Goal: Transaction & Acquisition: Purchase product/service

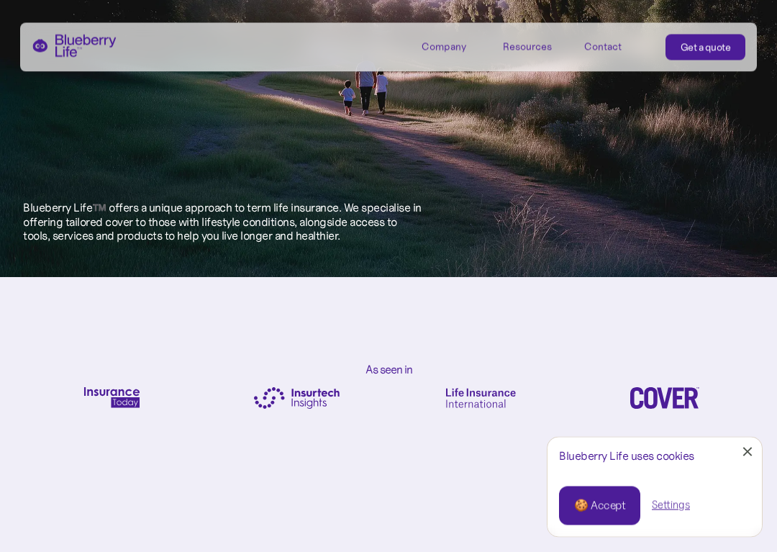
scroll to position [827, 0]
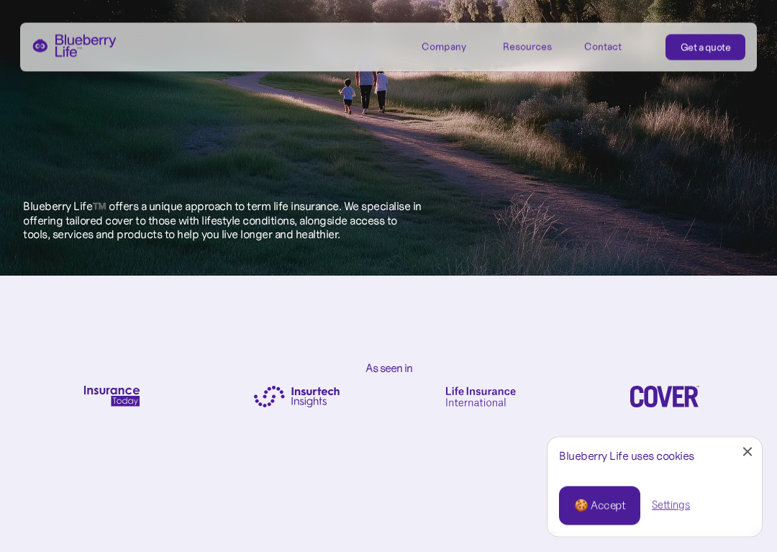
click at [614, 506] on div "🍪 Accept" at bounding box center [599, 506] width 51 height 16
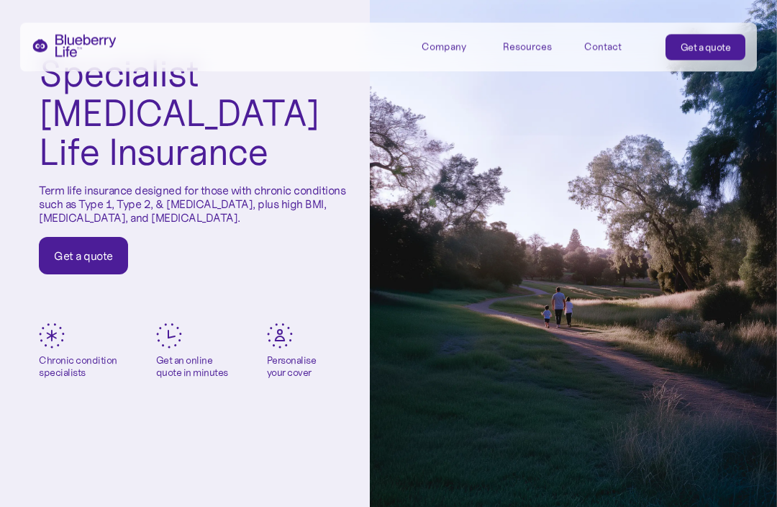
scroll to position [0, 0]
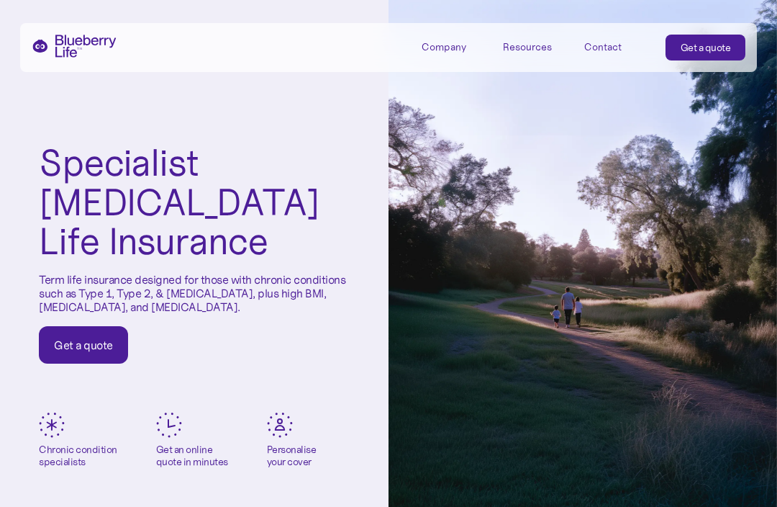
click at [75, 344] on div "Get a quote" at bounding box center [83, 344] width 59 height 14
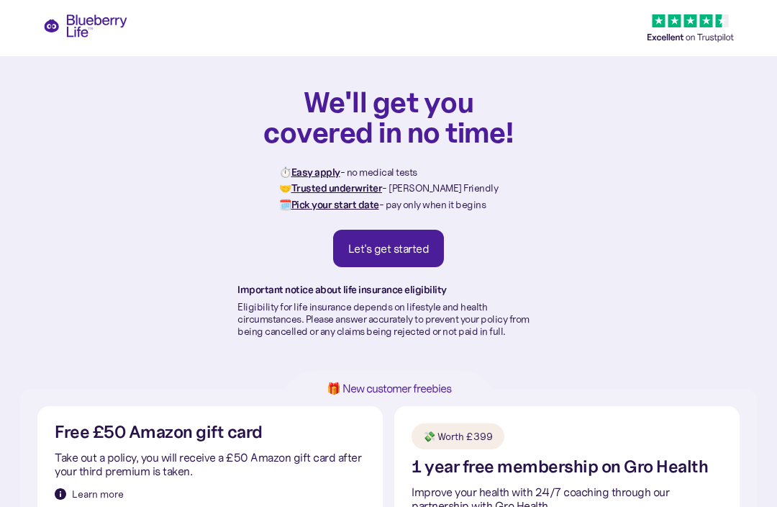
click at [397, 244] on div "Let's get started" at bounding box center [388, 248] width 81 height 14
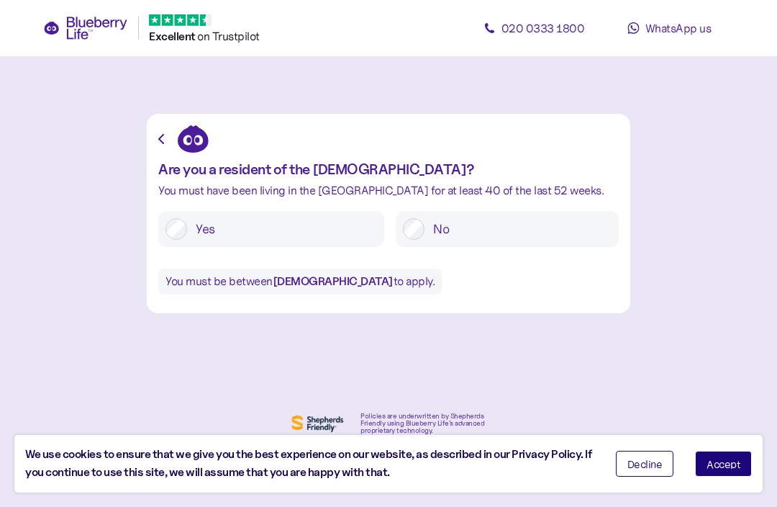
click at [727, 468] on span "Accept" at bounding box center [724, 463] width 34 height 10
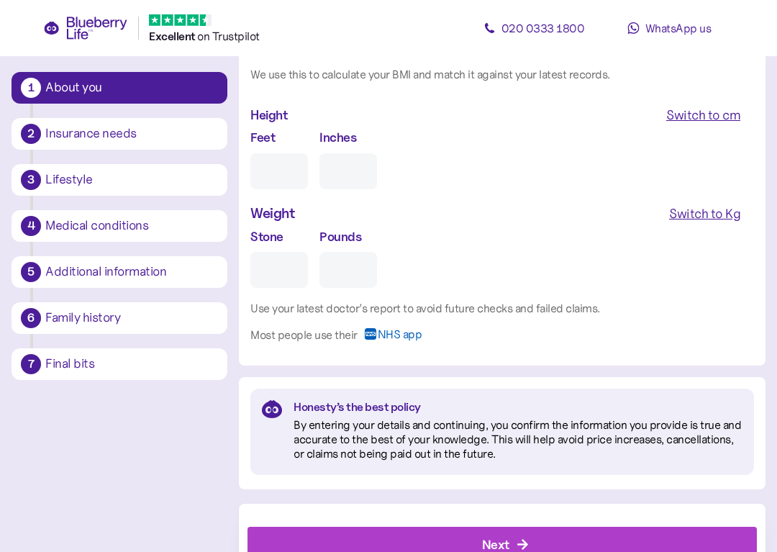
scroll to position [1366, 0]
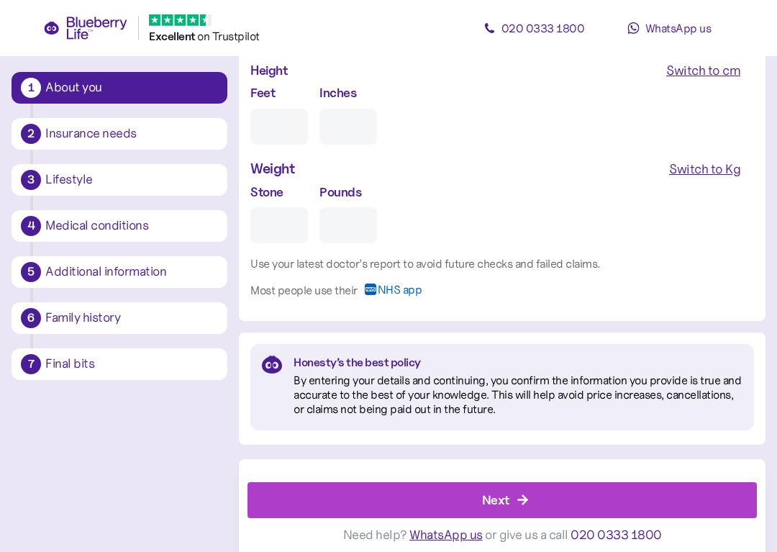
click at [155, 131] on div "Insurance needs" at bounding box center [131, 133] width 173 height 13
click at [84, 149] on button "2 Insurance needs" at bounding box center [120, 134] width 216 height 32
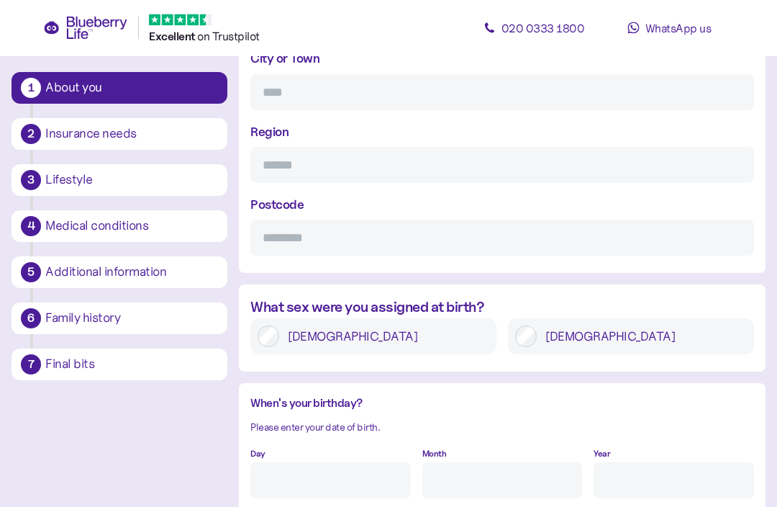
scroll to position [799, 0]
